Goal: Information Seeking & Learning: Learn about a topic

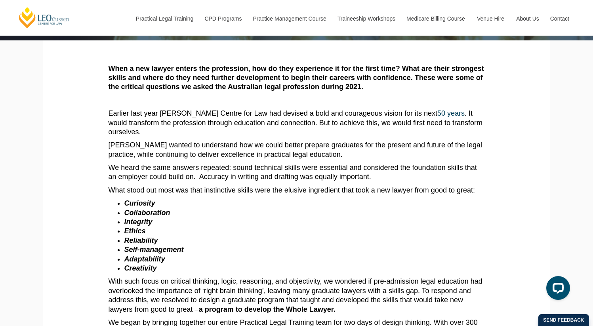
scroll to position [110, 0]
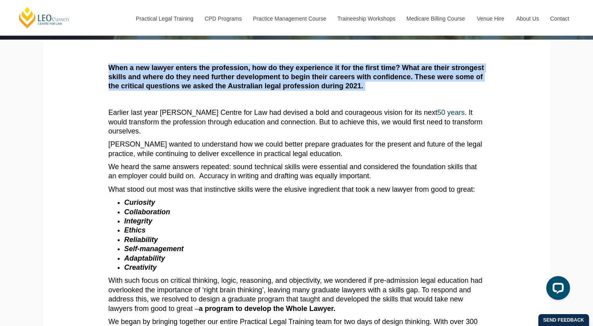
drag, startPoint x: 96, startPoint y: 62, endPoint x: 106, endPoint y: 97, distance: 36.2
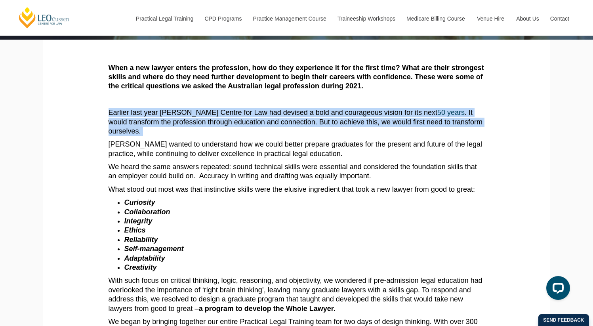
drag, startPoint x: 98, startPoint y: 116, endPoint x: 99, endPoint y: 130, distance: 14.7
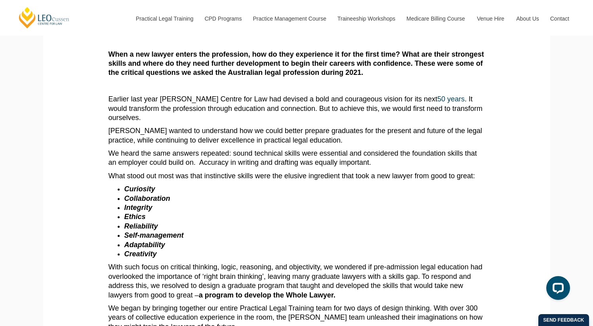
scroll to position [124, 0]
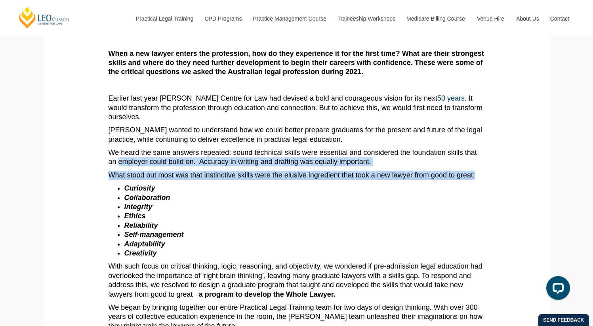
drag, startPoint x: 93, startPoint y: 153, endPoint x: 96, endPoint y: 174, distance: 21.6
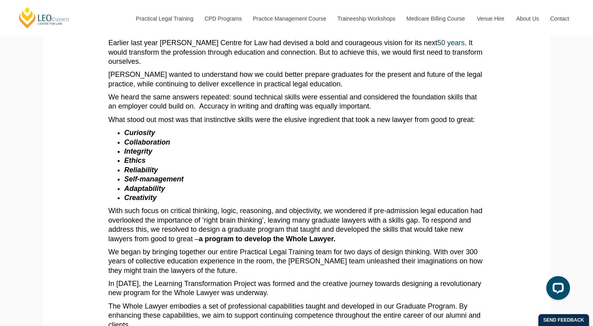
scroll to position [178, 0]
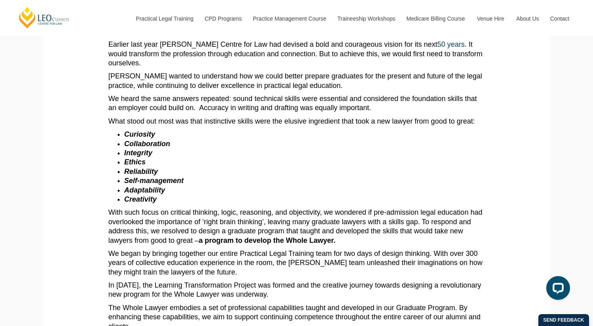
click at [145, 130] on em "Curiosity" at bounding box center [139, 134] width 31 height 8
click at [146, 140] on em "Collaboration" at bounding box center [147, 144] width 46 height 8
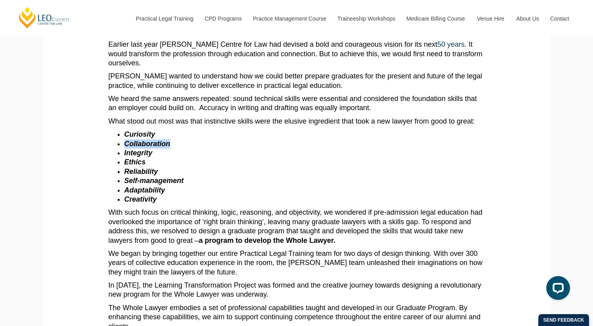
click at [146, 140] on em "Collaboration" at bounding box center [147, 144] width 46 height 8
click at [137, 149] on em "Integrity" at bounding box center [138, 153] width 28 height 8
click at [136, 158] on em "Ethics" at bounding box center [134, 162] width 21 height 8
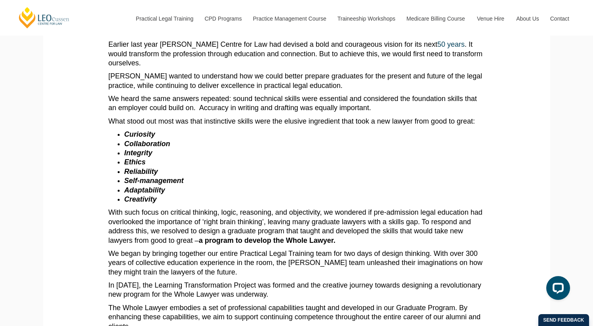
click at [136, 158] on em "Ethics" at bounding box center [134, 162] width 21 height 8
click at [138, 168] on em "Reliability" at bounding box center [141, 172] width 34 height 8
click at [149, 177] on em "Self-management" at bounding box center [153, 181] width 59 height 8
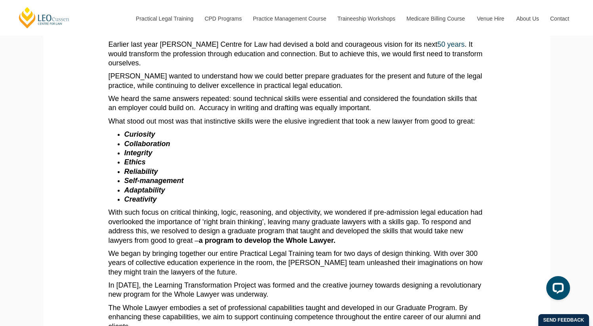
click at [149, 177] on em "Self-management" at bounding box center [153, 181] width 59 height 8
click at [149, 186] on em "Adaptability" at bounding box center [144, 190] width 41 height 8
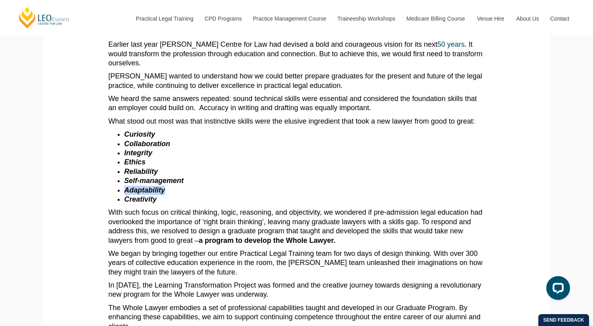
click at [147, 195] on li "Creativity" at bounding box center [304, 199] width 361 height 9
click at [148, 195] on em "Creativity" at bounding box center [140, 199] width 32 height 8
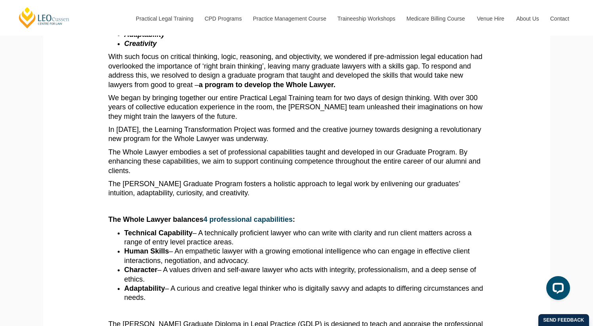
scroll to position [337, 0]
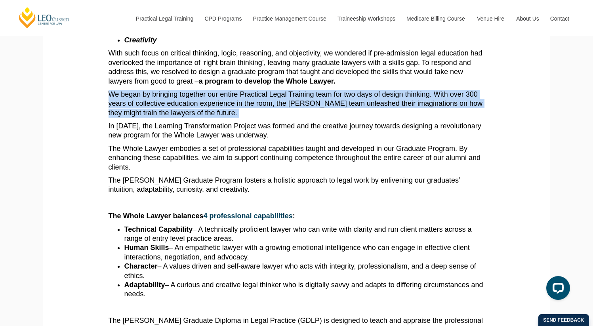
drag, startPoint x: 100, startPoint y: 84, endPoint x: 104, endPoint y: 112, distance: 28.5
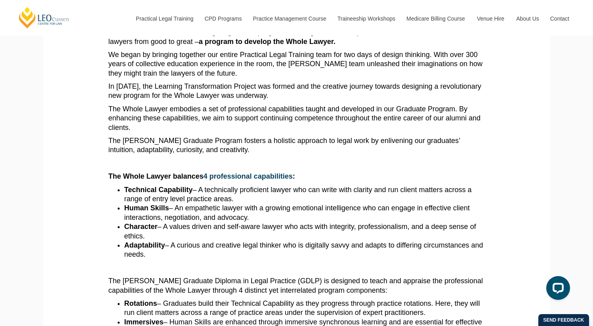
scroll to position [378, 0]
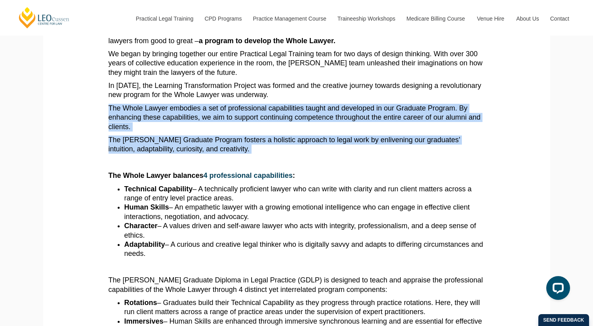
drag, startPoint x: 101, startPoint y: 100, endPoint x: 98, endPoint y: 149, distance: 48.4
click at [98, 149] on section "When a new lawyer enters the profession, how do they experience it for the firs…" at bounding box center [296, 301] width 495 height 1058
click at [69, 179] on section "When a new lawyer enters the profession, how do they experience it for the firs…" at bounding box center [296, 301] width 495 height 1058
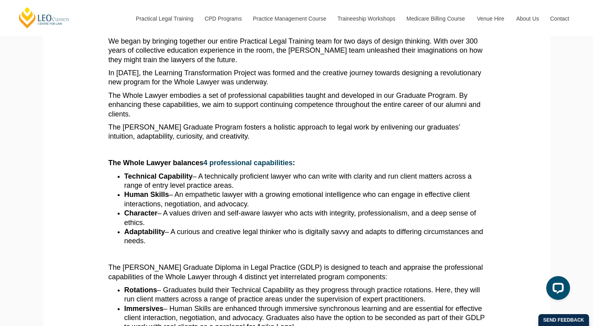
scroll to position [391, 0]
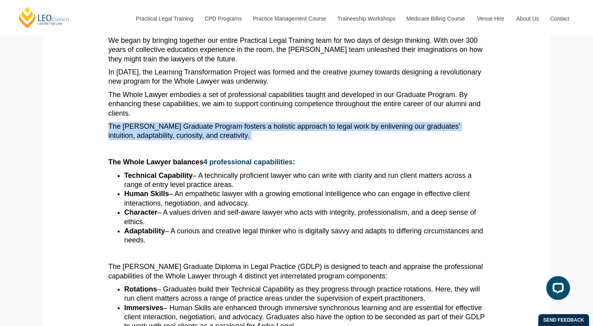
drag, startPoint x: 96, startPoint y: 103, endPoint x: 96, endPoint y: 131, distance: 28.1
click at [96, 131] on section "When a new lawyer enters the profession, how do they experience it for the firs…" at bounding box center [296, 287] width 495 height 1058
click at [89, 146] on section "When a new lawyer enters the profession, how do they experience it for the firs…" at bounding box center [296, 287] width 495 height 1058
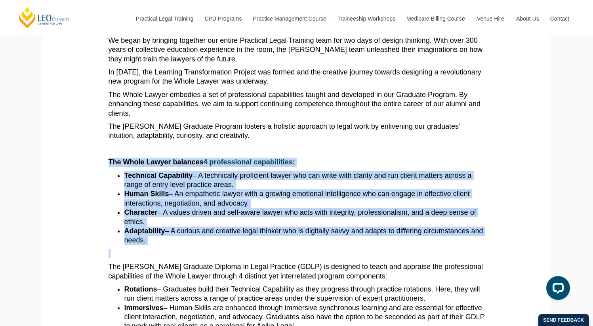
drag, startPoint x: 89, startPoint y: 146, endPoint x: 84, endPoint y: 219, distance: 73.5
click at [84, 219] on section "When a new lawyer enters the profession, how do they experience it for the firs…" at bounding box center [296, 287] width 495 height 1058
click at [76, 239] on section "When a new lawyer enters the profession, how do they experience it for the firs…" at bounding box center [296, 287] width 495 height 1058
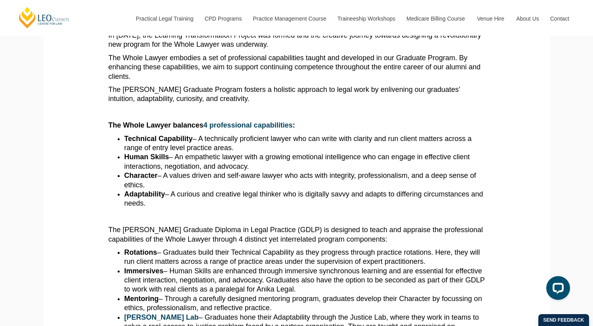
scroll to position [430, 0]
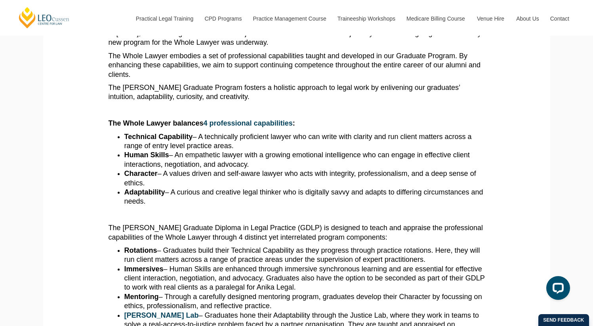
drag, startPoint x: 209, startPoint y: 131, endPoint x: 108, endPoint y: 116, distance: 101.8
click at [109, 132] on ul "Technical Capability – A technically proficient lawyer who can write with clari…" at bounding box center [297, 169] width 376 height 74
click at [111, 134] on ul "Technical Capability – A technically proficient lawyer who can write with clari…" at bounding box center [297, 169] width 376 height 74
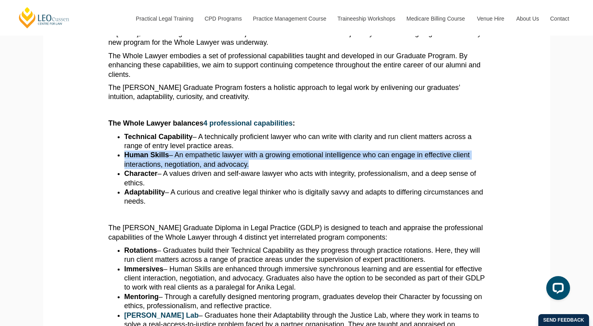
drag, startPoint x: 112, startPoint y: 136, endPoint x: 111, endPoint y: 155, distance: 19.0
click at [111, 155] on ul "Technical Capability – A technically proficient lawyer who can write with clari…" at bounding box center [297, 169] width 376 height 74
click at [107, 204] on section "When a new lawyer enters the profession, how do they experience it for the firs…" at bounding box center [296, 248] width 495 height 1058
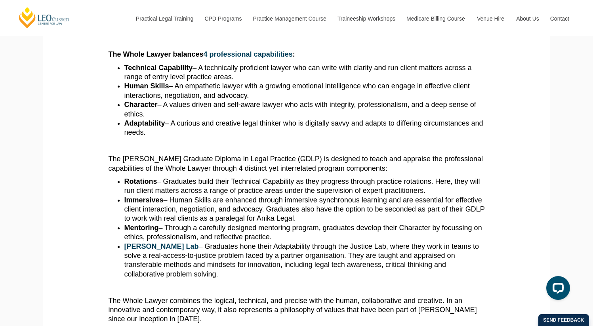
scroll to position [506, 0]
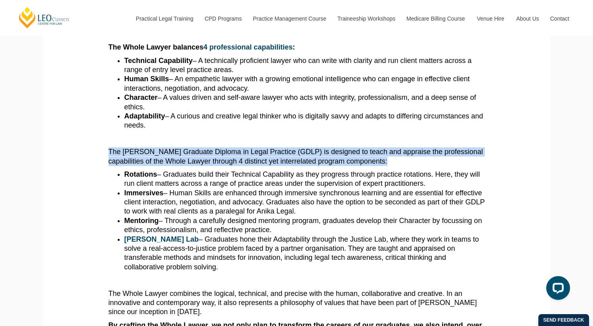
drag, startPoint x: 88, startPoint y: 129, endPoint x: 88, endPoint y: 142, distance: 13.1
click at [88, 142] on section "When a new lawyer enters the profession, how do they experience it for the firs…" at bounding box center [296, 172] width 495 height 1058
click at [88, 148] on section "When a new lawyer enters the profession, how do they experience it for the firs…" at bounding box center [296, 172] width 495 height 1058
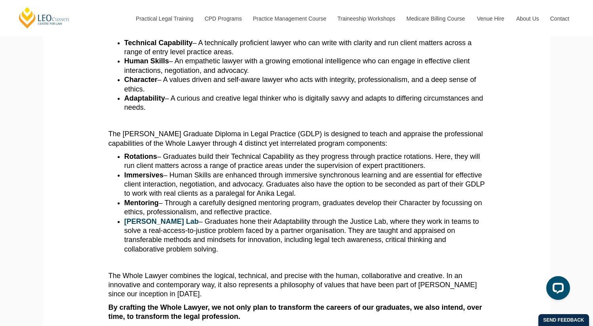
scroll to position [525, 0]
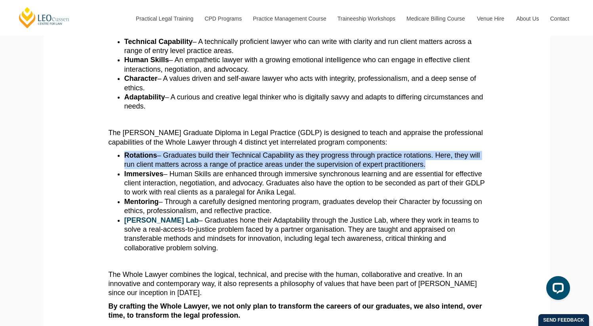
drag, startPoint x: 95, startPoint y: 132, endPoint x: 93, endPoint y: 145, distance: 12.8
click at [93, 145] on section "When a new lawyer enters the profession, how do they experience it for the firs…" at bounding box center [296, 153] width 495 height 1058
click at [98, 149] on section "When a new lawyer enters the profession, how do they experience it for the firs…" at bounding box center [296, 153] width 495 height 1058
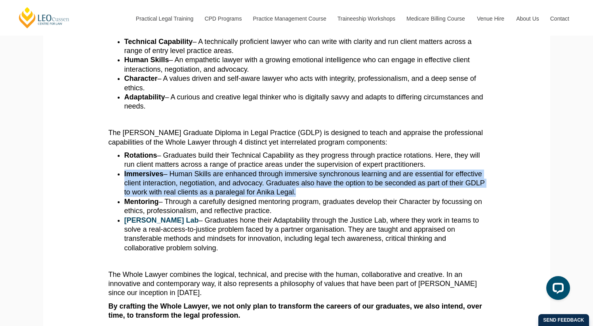
drag, startPoint x: 98, startPoint y: 149, endPoint x: 94, endPoint y: 172, distance: 23.8
click at [94, 172] on section "When a new lawyer enters the profession, how do they experience it for the firs…" at bounding box center [296, 153] width 495 height 1058
click at [94, 154] on section "When a new lawyer enters the profession, how do they experience it for the firs…" at bounding box center [296, 153] width 495 height 1058
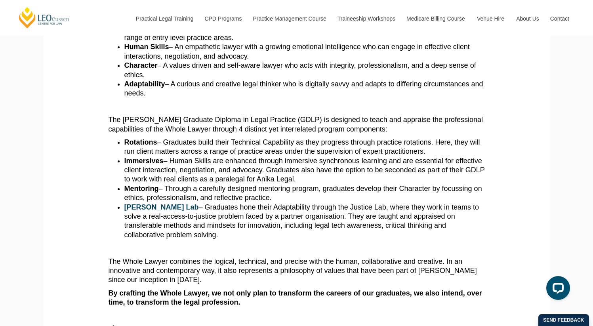
scroll to position [539, 0]
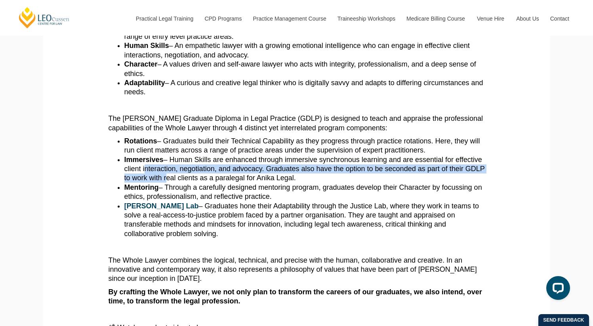
drag, startPoint x: 106, startPoint y: 138, endPoint x: 105, endPoint y: 152, distance: 13.9
click at [105, 152] on section "When a new lawyer enters the profession, how do they experience it for the firs…" at bounding box center [296, 139] width 495 height 1058
click at [103, 154] on section "When a new lawyer enters the profession, how do they experience it for the firs…" at bounding box center [296, 139] width 495 height 1058
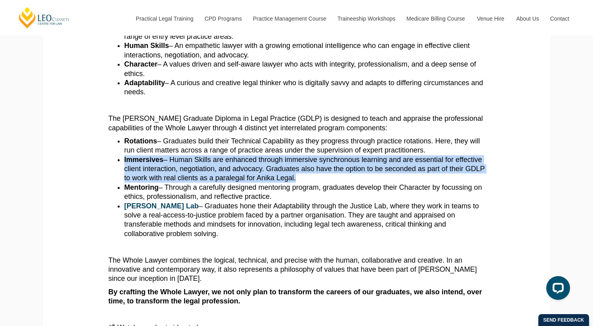
drag, startPoint x: 103, startPoint y: 137, endPoint x: 100, endPoint y: 158, distance: 21.2
click at [100, 158] on section "When a new lawyer enters the profession, how do they experience it for the firs…" at bounding box center [296, 139] width 495 height 1058
click at [101, 160] on section "When a new lawyer enters the profession, how do they experience it for the firs…" at bounding box center [296, 139] width 495 height 1058
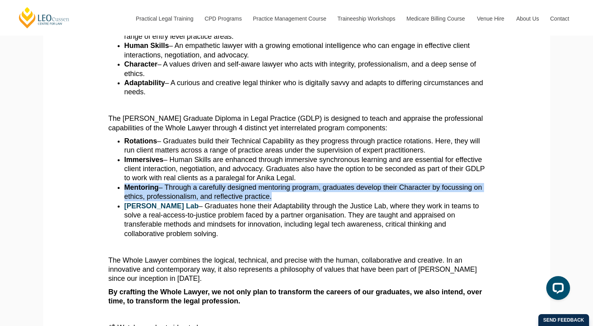
drag, startPoint x: 106, startPoint y: 163, endPoint x: 103, endPoint y: 178, distance: 14.9
click at [103, 178] on section "When a new lawyer enters the profession, how do they experience it for the firs…" at bounding box center [296, 139] width 495 height 1058
click at [92, 173] on section "When a new lawyer enters the profession, how do they experience it for the firs…" at bounding box center [296, 139] width 495 height 1058
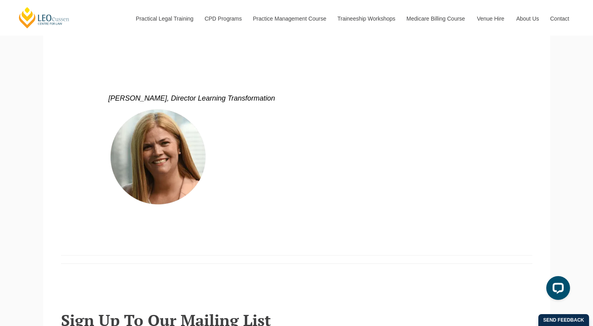
scroll to position [959, 0]
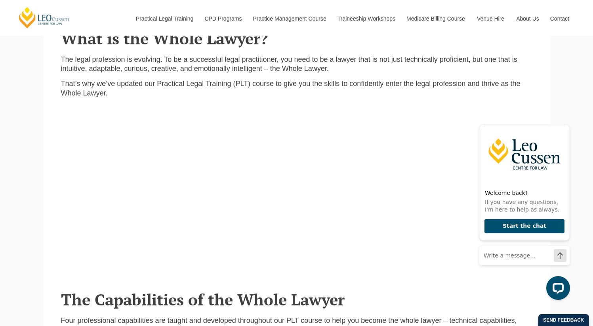
scroll to position [261, 0]
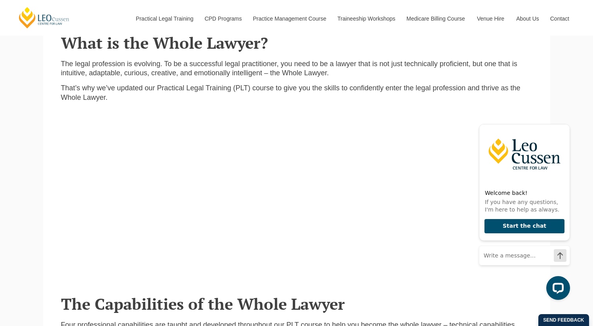
click at [404, 286] on header "The Capabilities of the Whole Lawyer" at bounding box center [297, 293] width 472 height 37
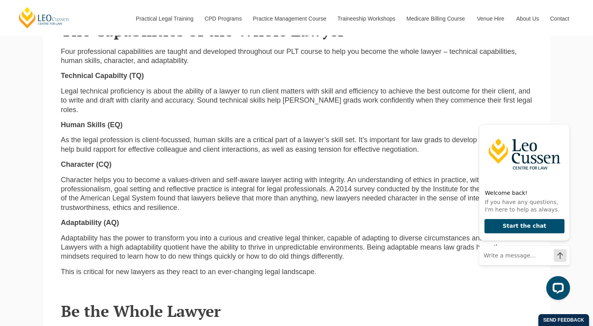
scroll to position [531, 0]
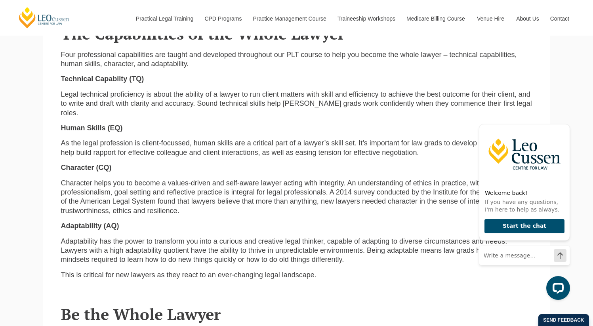
click at [447, 237] on p "Adaptability has the power to transform you into a curious and creative legal t…" at bounding box center [297, 251] width 472 height 28
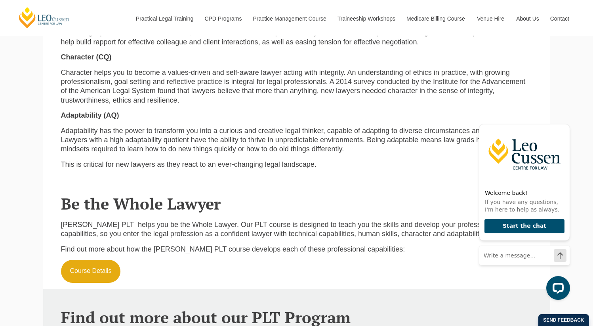
scroll to position [640, 0]
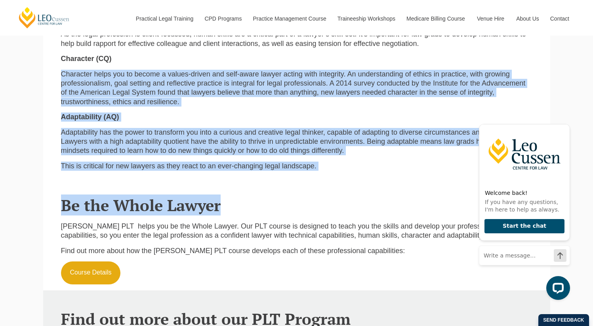
drag, startPoint x: 351, startPoint y: 182, endPoint x: 298, endPoint y: 48, distance: 143.8
click at [298, 48] on main "Why Choose Leo Cussen? Course Details Course Dates & Fees What is the Whole Law…" at bounding box center [296, 94] width 495 height 992
click at [389, 246] on p "Find out more about how the Leo Cussen PLT course develops each of these profes…" at bounding box center [297, 250] width 472 height 9
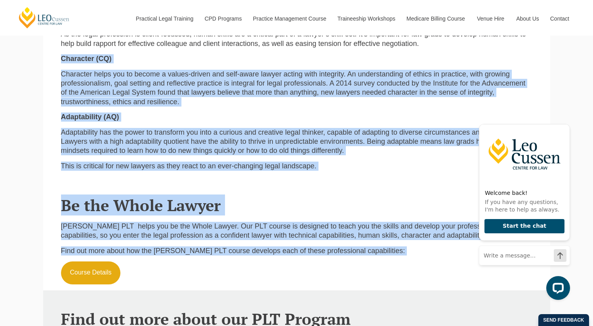
drag, startPoint x: 389, startPoint y: 227, endPoint x: 307, endPoint y: 36, distance: 207.6
click at [307, 36] on main "Why Choose Leo Cussen? Course Details Course Dates & Fees What is the Whole Law…" at bounding box center [296, 94] width 495 height 992
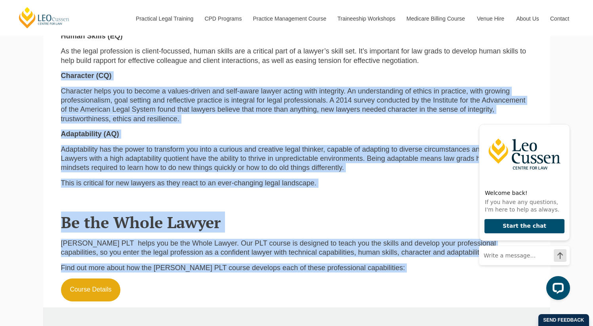
scroll to position [626, 0]
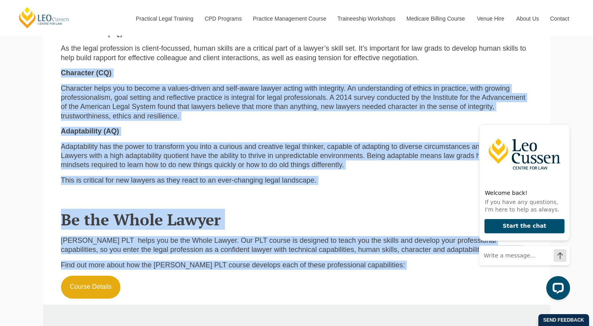
click at [349, 191] on header "Be the Whole Lawyer" at bounding box center [297, 209] width 472 height 37
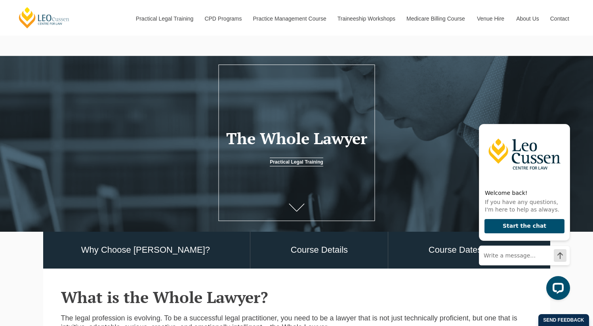
scroll to position [0, 0]
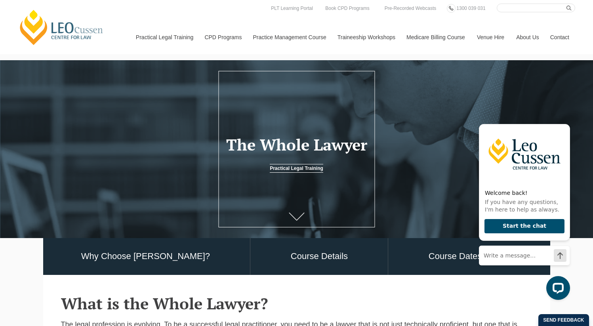
click at [298, 214] on link at bounding box center [297, 217] width 32 height 26
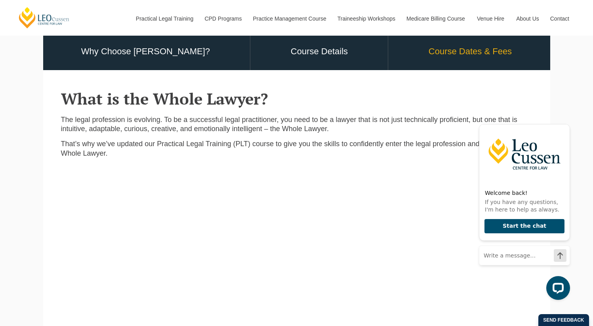
scroll to position [205, 0]
